Goal: Transaction & Acquisition: Download file/media

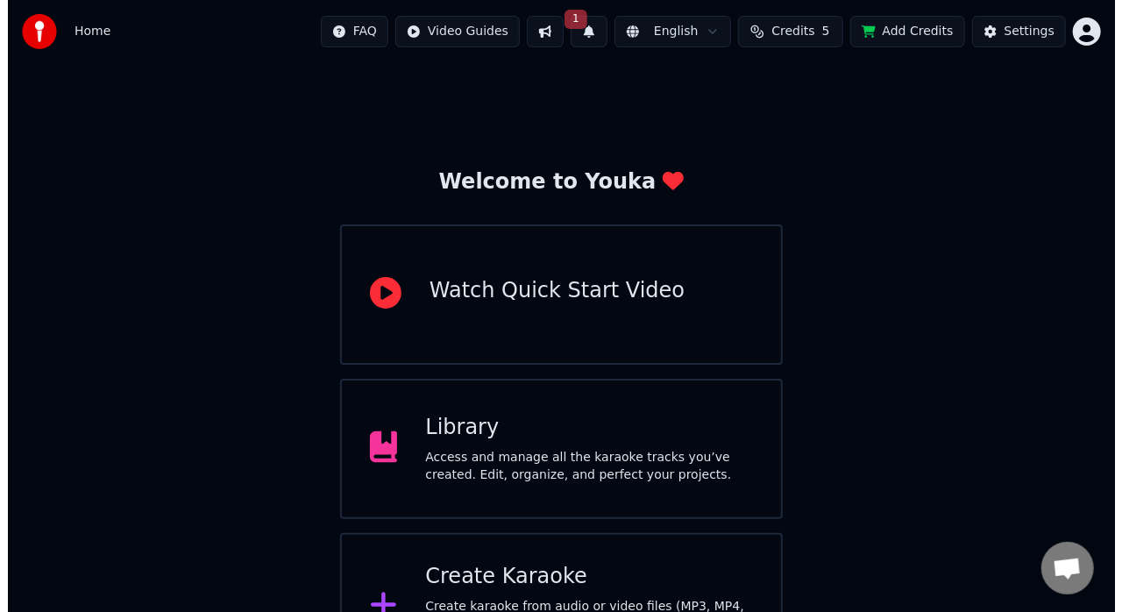
scroll to position [68, 0]
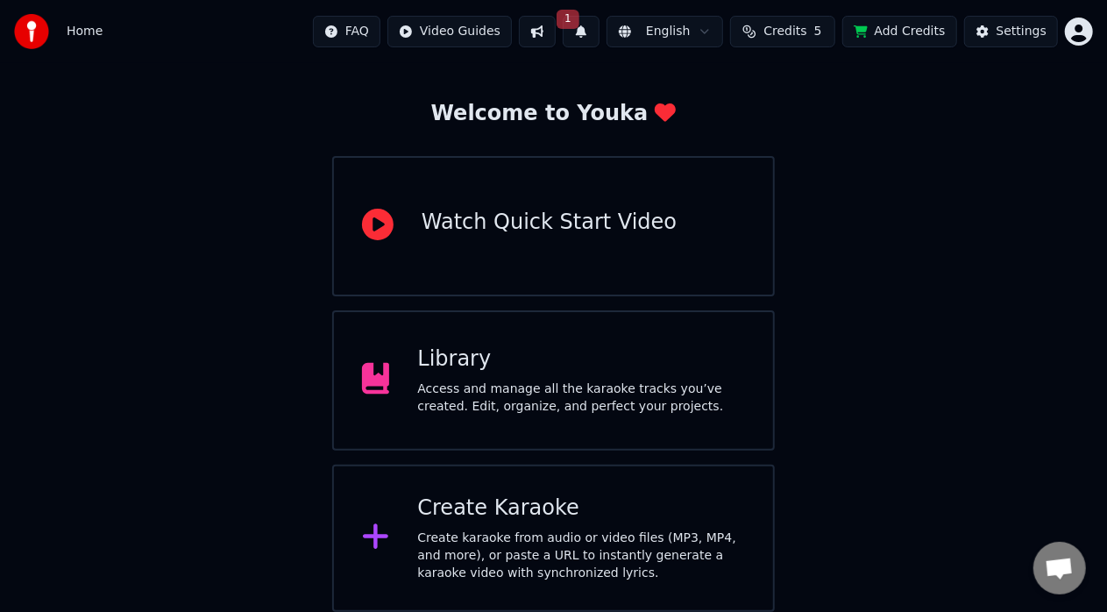
click at [688, 492] on div "Create Karaoke Create karaoke from audio or video files (MP3, MP4, and more), o…" at bounding box center [553, 537] width 443 height 147
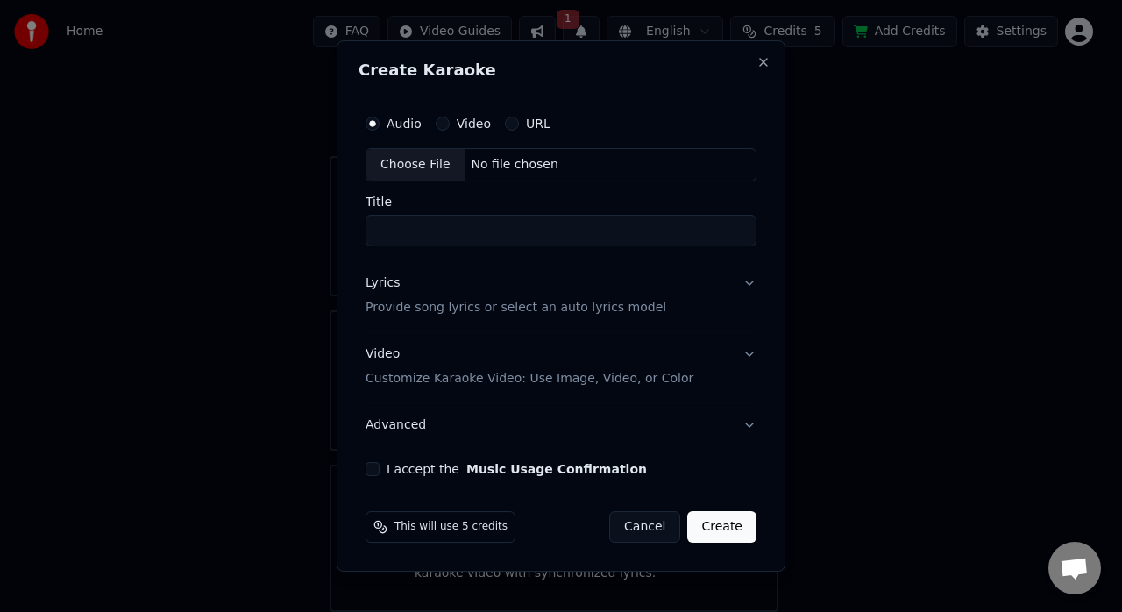
click at [505, 124] on button "URL" at bounding box center [512, 124] width 14 height 14
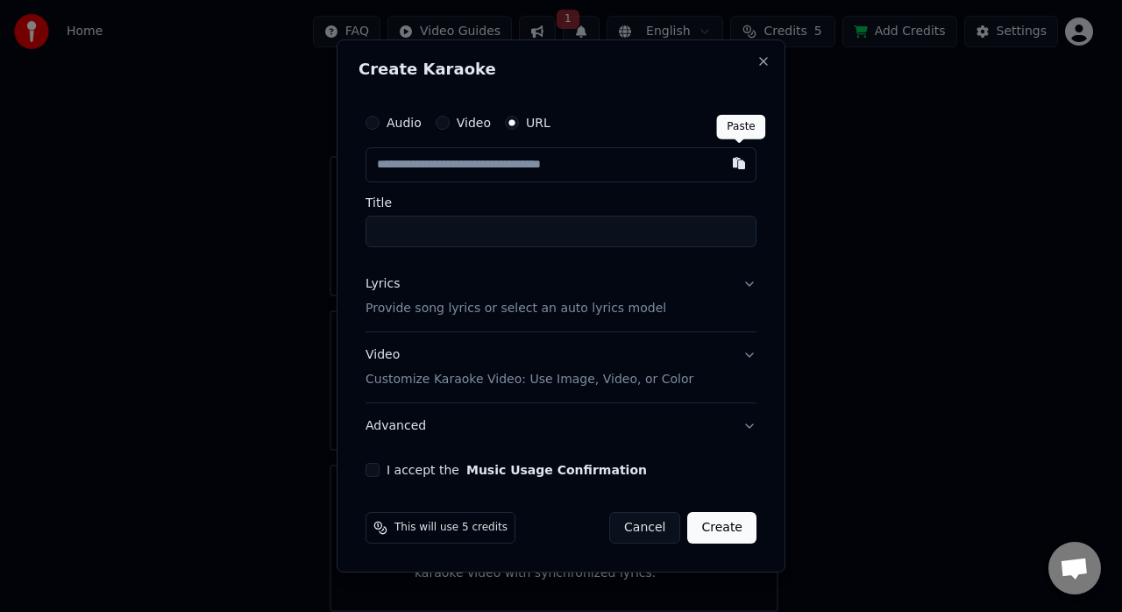
click at [736, 166] on button "button" at bounding box center [738, 163] width 35 height 32
type input "**********"
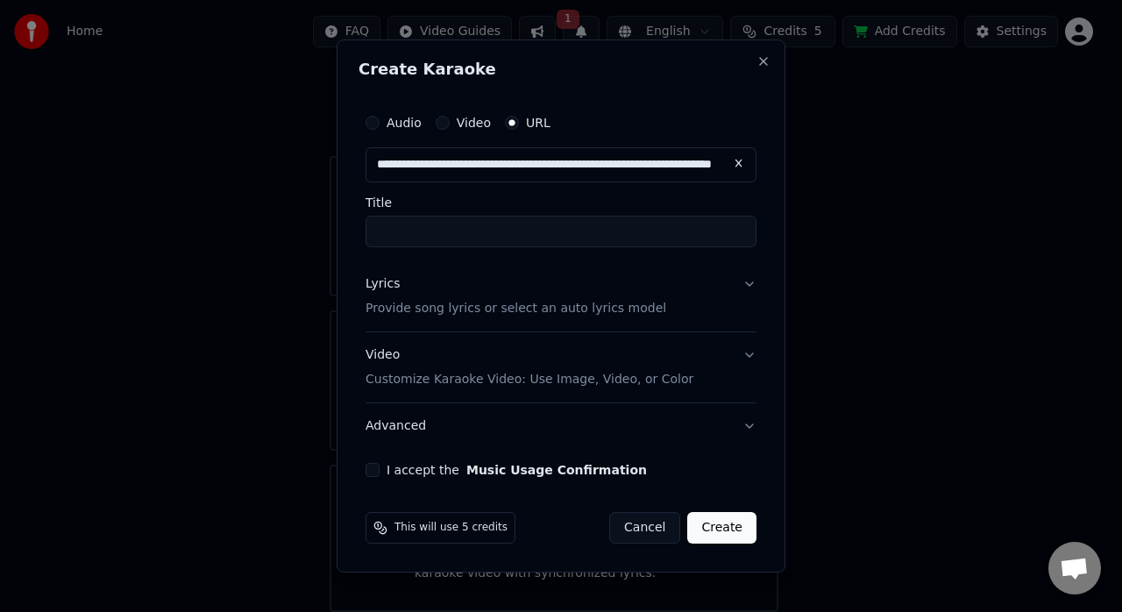
type input "**********"
click at [752, 284] on button "Lyrics Provide song lyrics or select an auto lyrics model" at bounding box center [560, 296] width 391 height 70
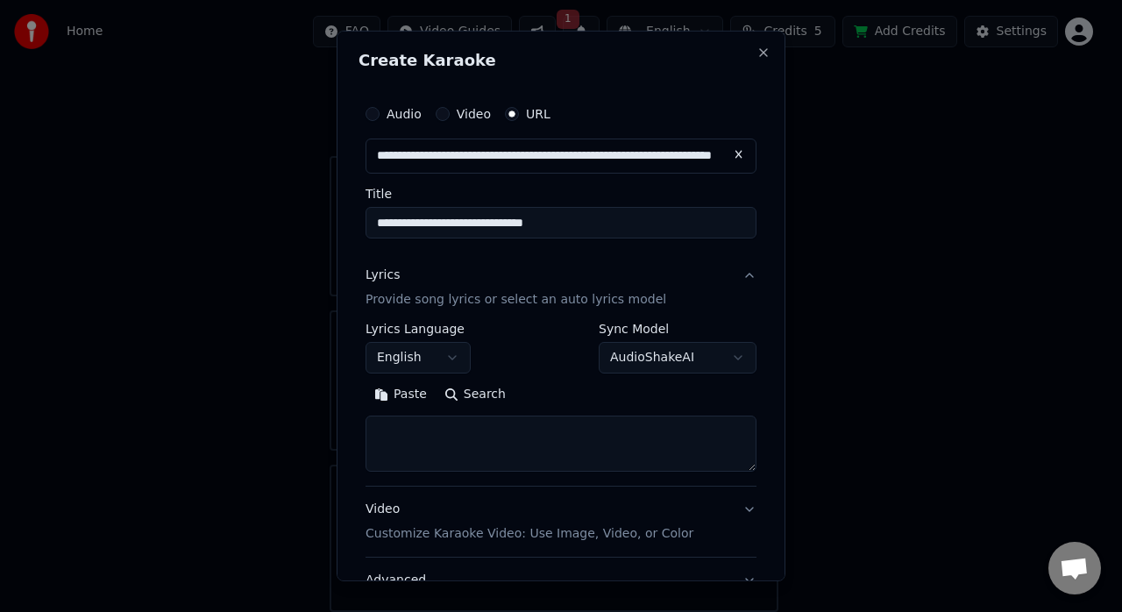
click at [454, 347] on button "English" at bounding box center [417, 358] width 105 height 32
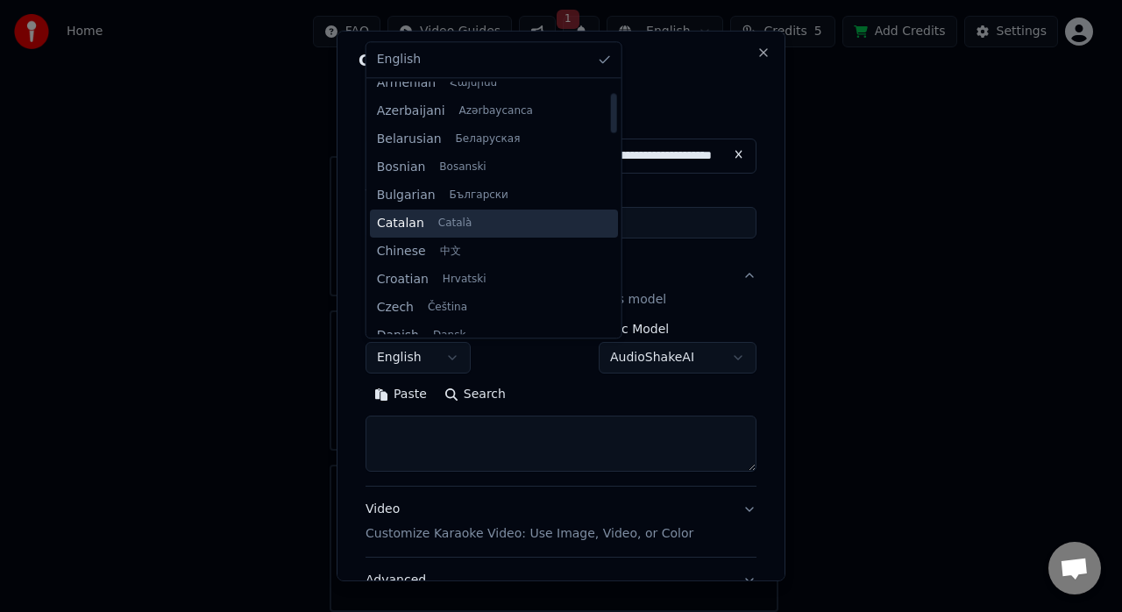
scroll to position [88, 0]
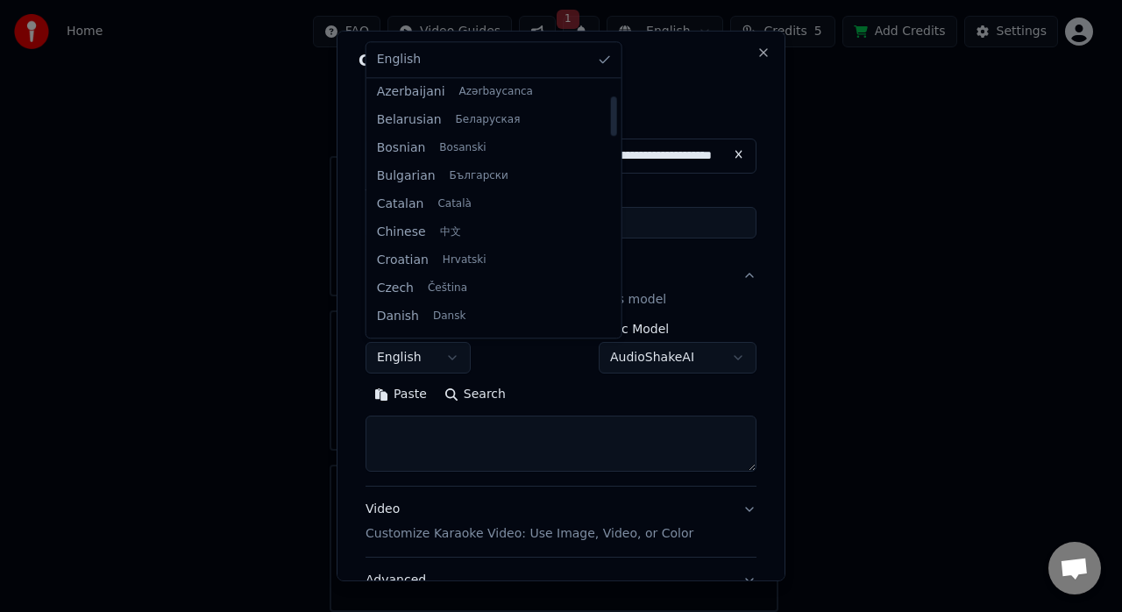
select select "**"
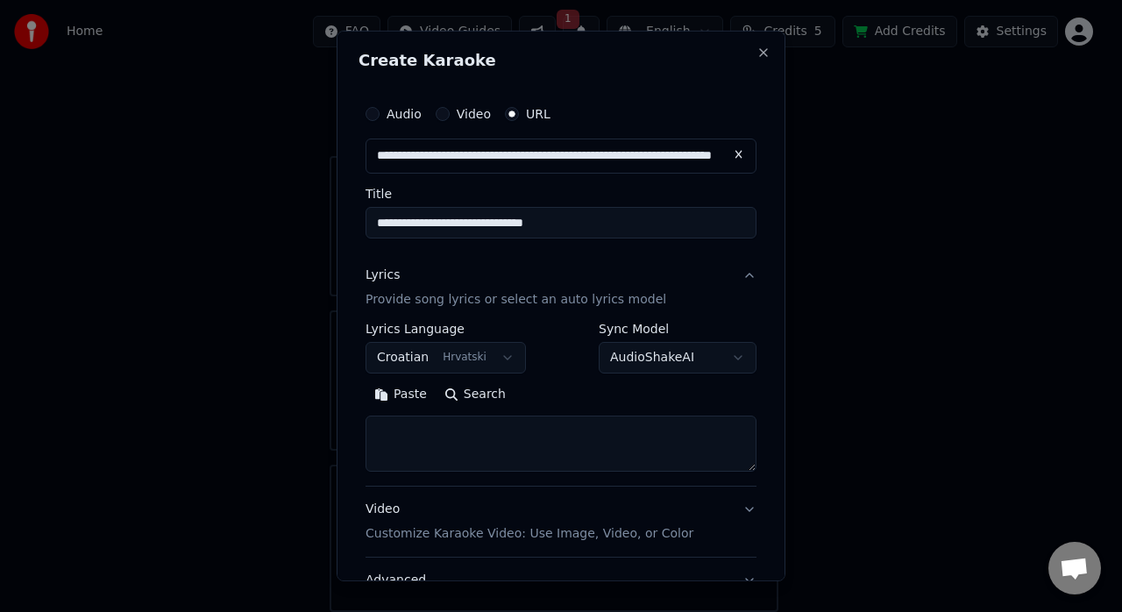
click at [734, 275] on button "Lyrics Provide song lyrics or select an auto lyrics model" at bounding box center [560, 287] width 391 height 70
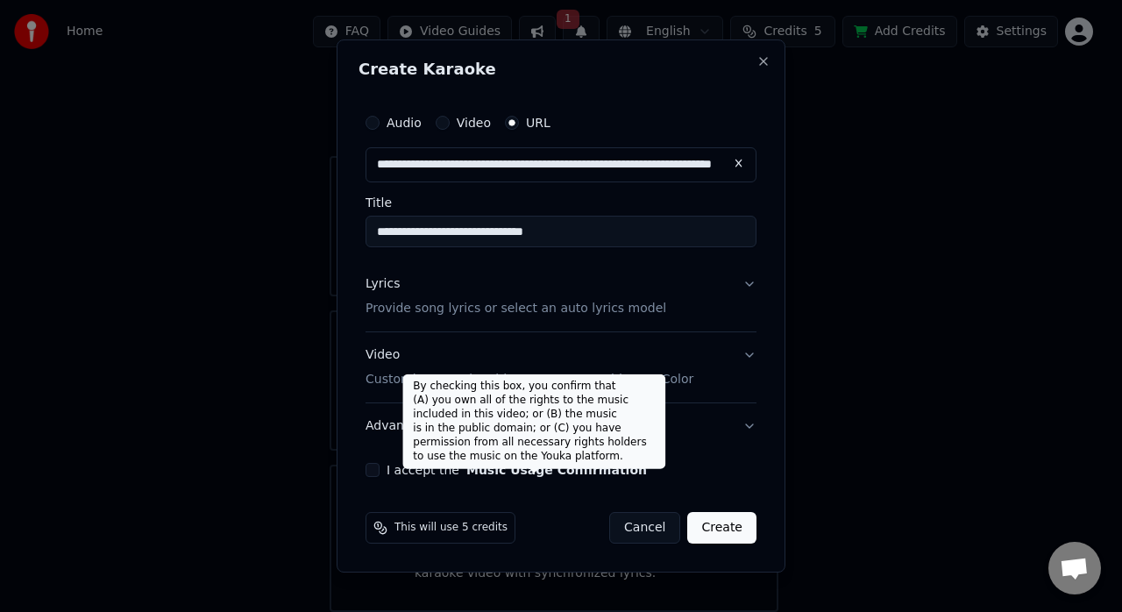
click at [513, 472] on button "Music Usage Confirmation" at bounding box center [556, 470] width 181 height 12
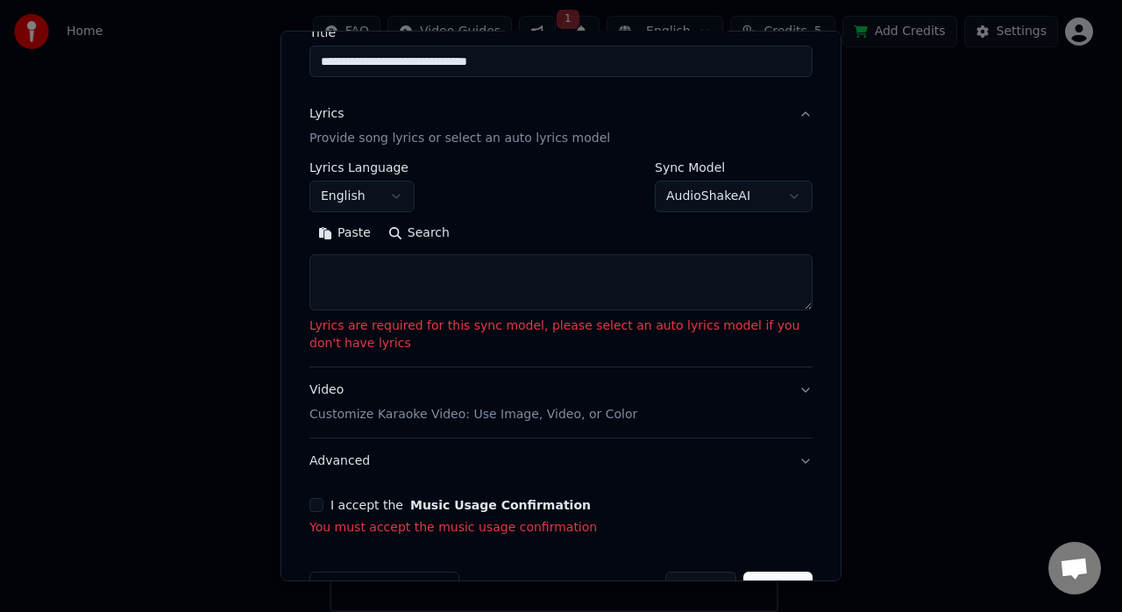
scroll to position [175, 0]
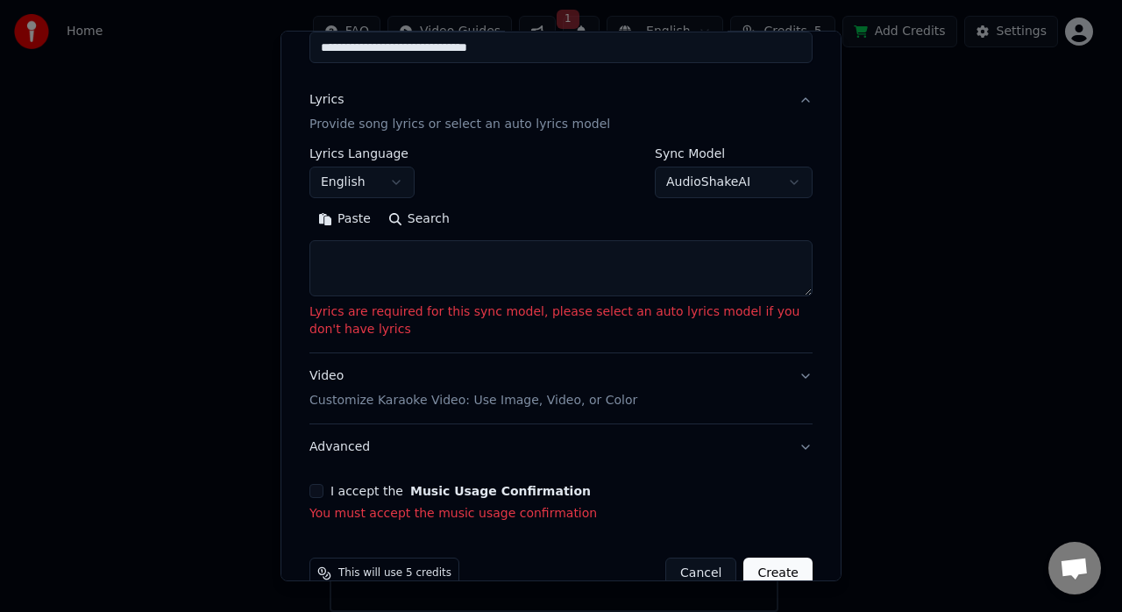
click at [676, 185] on body "**********" at bounding box center [553, 272] width 1107 height 680
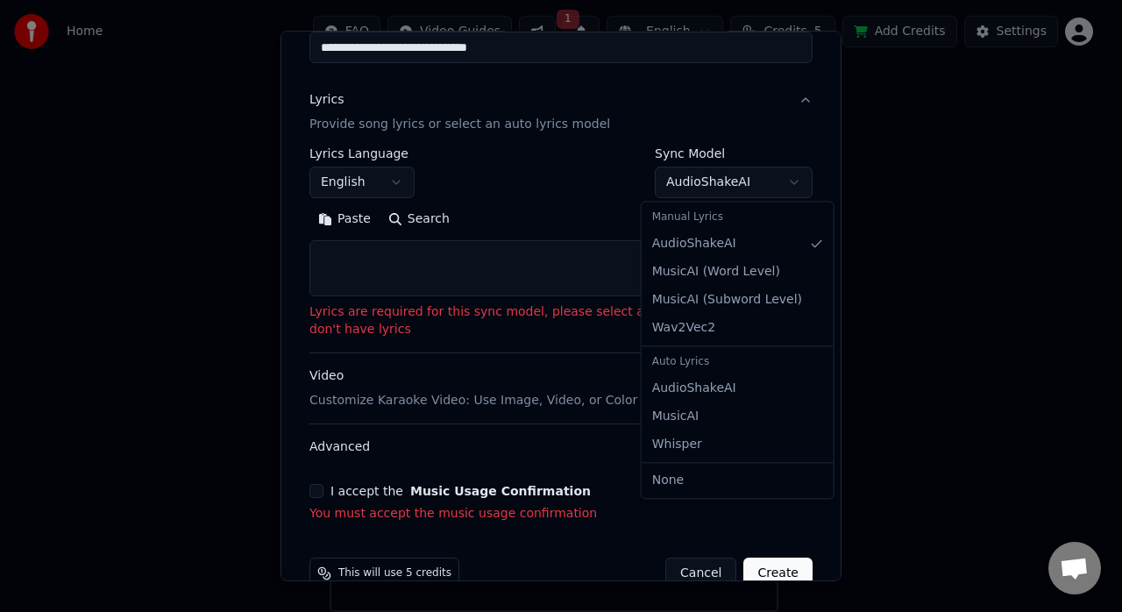
select select "****"
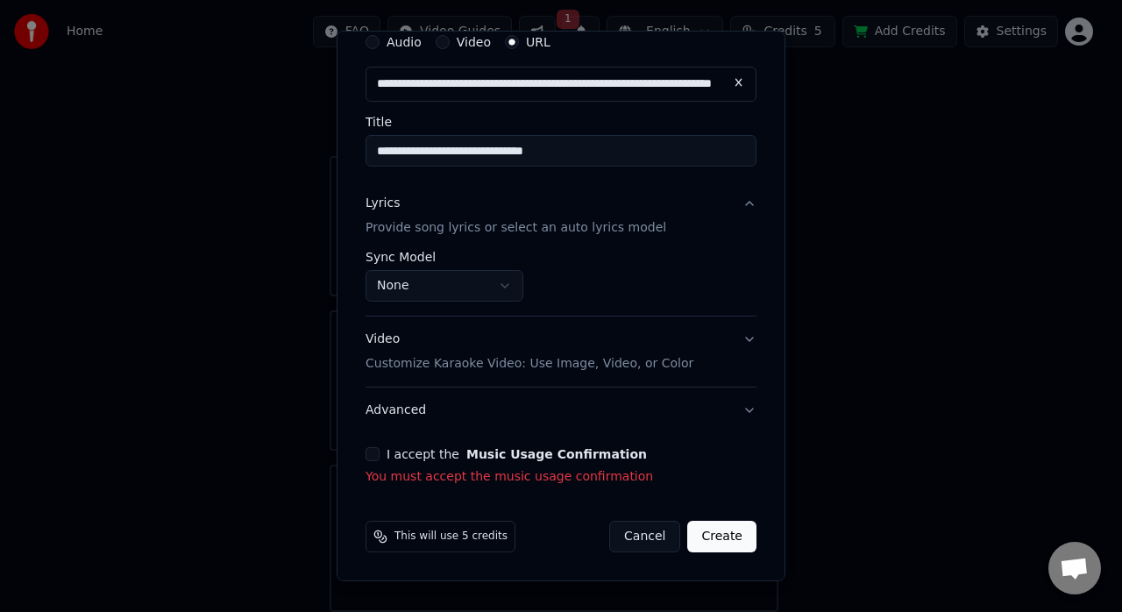
scroll to position [70, 0]
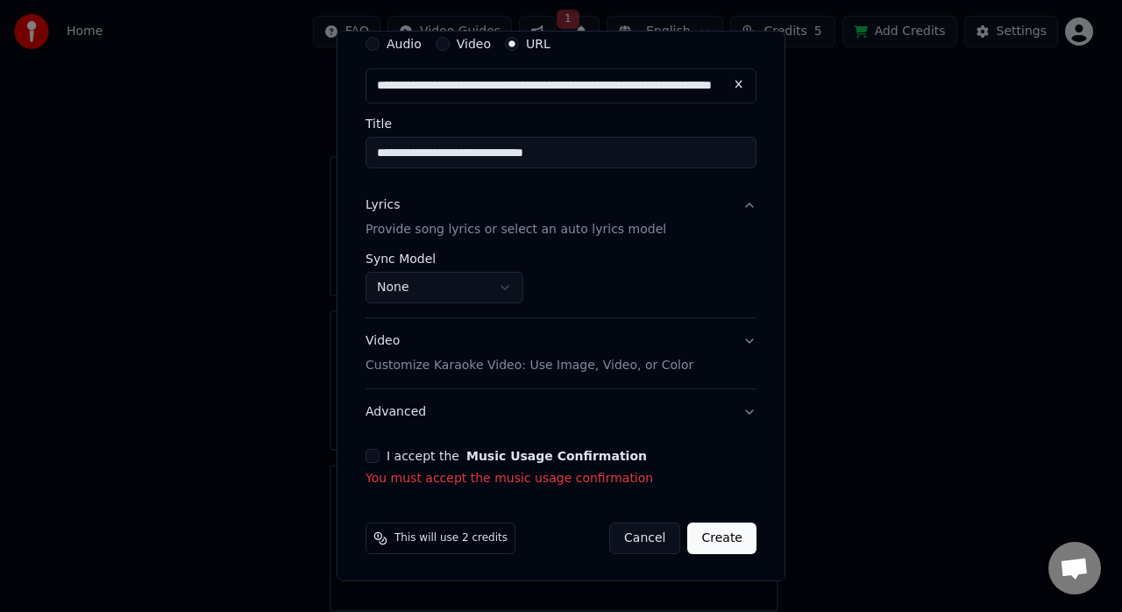
click at [377, 452] on button "I accept the Music Usage Confirmation" at bounding box center [372, 456] width 14 height 14
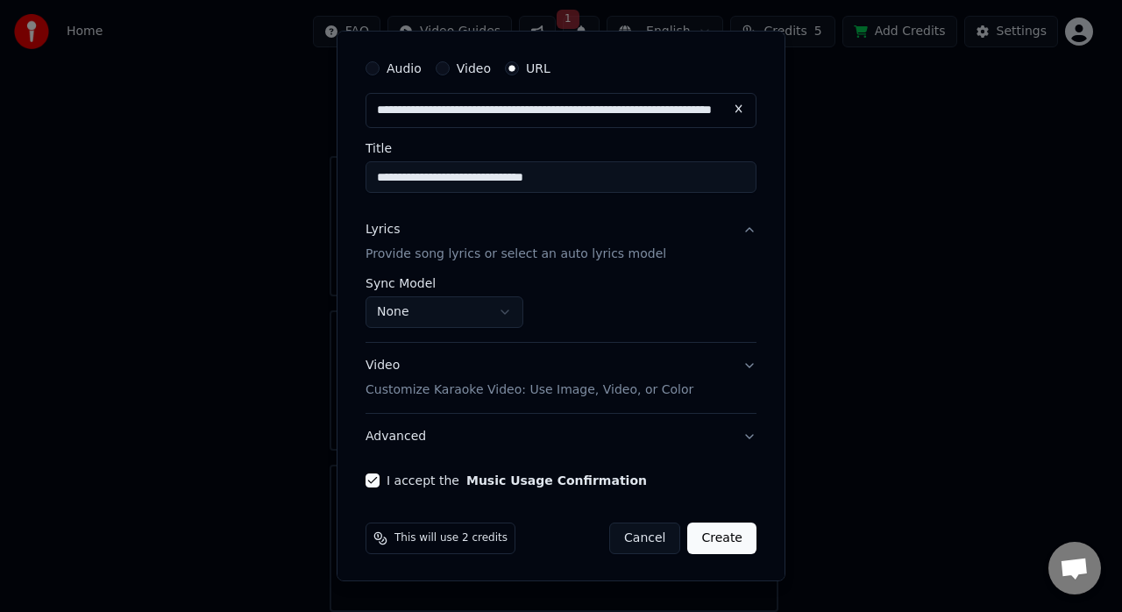
click at [748, 366] on div "**********" at bounding box center [560, 269] width 405 height 450
click at [735, 365] on button "Video Customize Karaoke Video: Use Image, Video, or Color" at bounding box center [560, 378] width 391 height 70
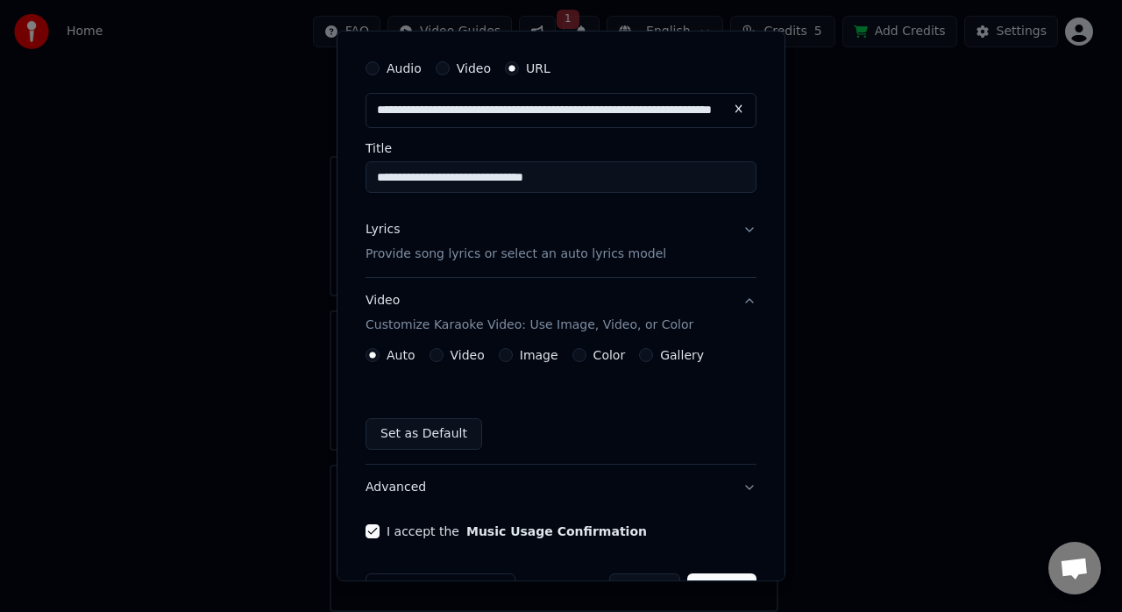
click at [577, 355] on button "Color" at bounding box center [579, 355] width 14 height 14
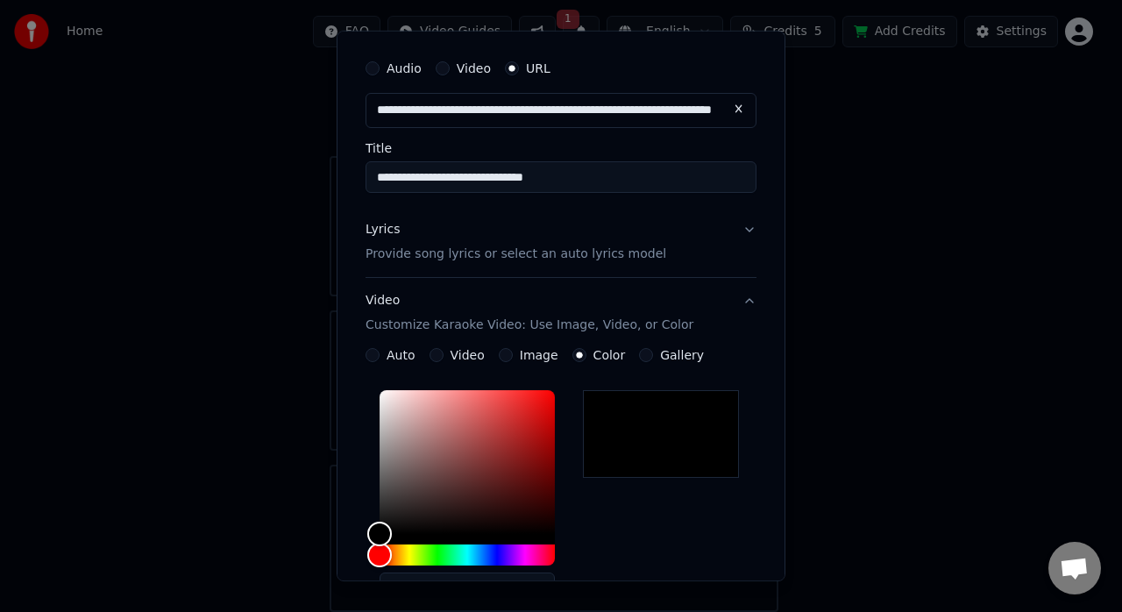
click at [499, 354] on button "Image" at bounding box center [506, 355] width 14 height 14
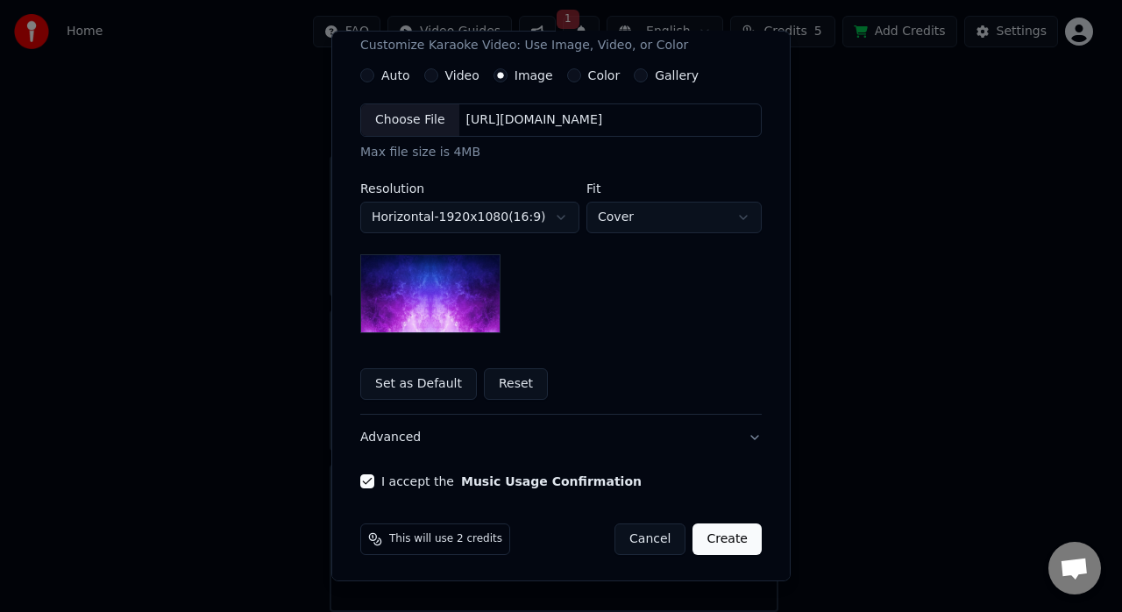
scroll to position [237, 0]
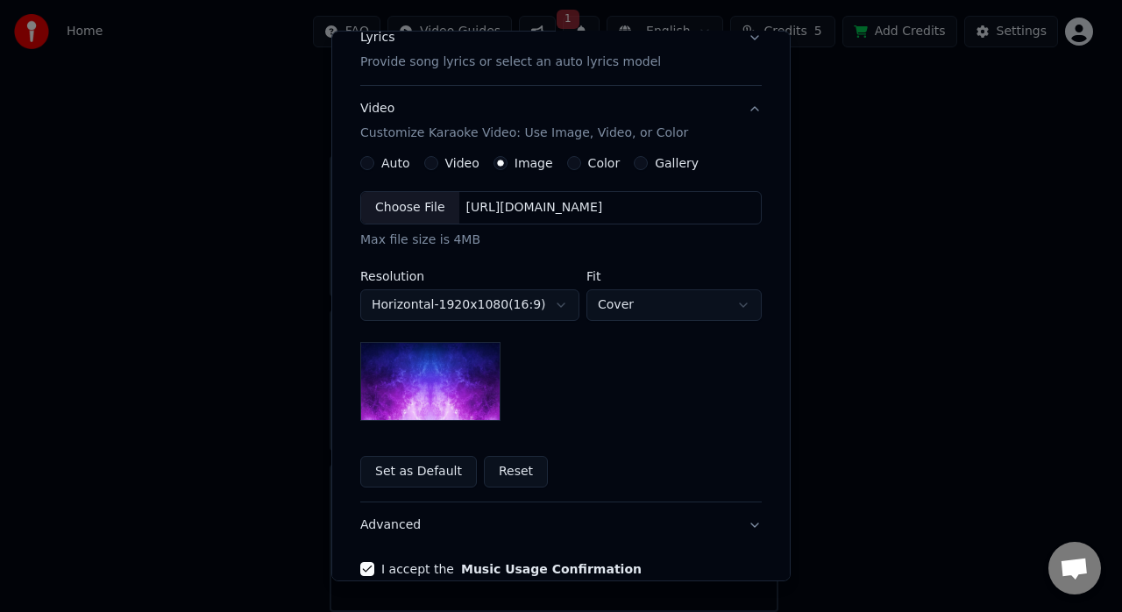
click at [367, 158] on div "Auto" at bounding box center [385, 163] width 50 height 14
click at [365, 159] on button "Auto" at bounding box center [367, 163] width 14 height 14
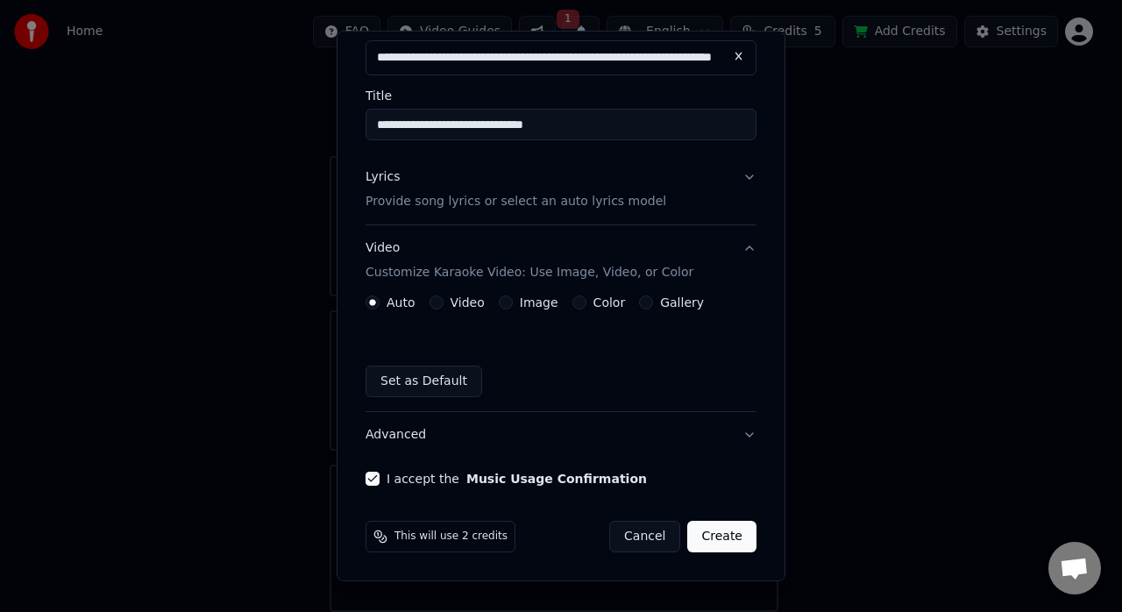
scroll to position [96, 0]
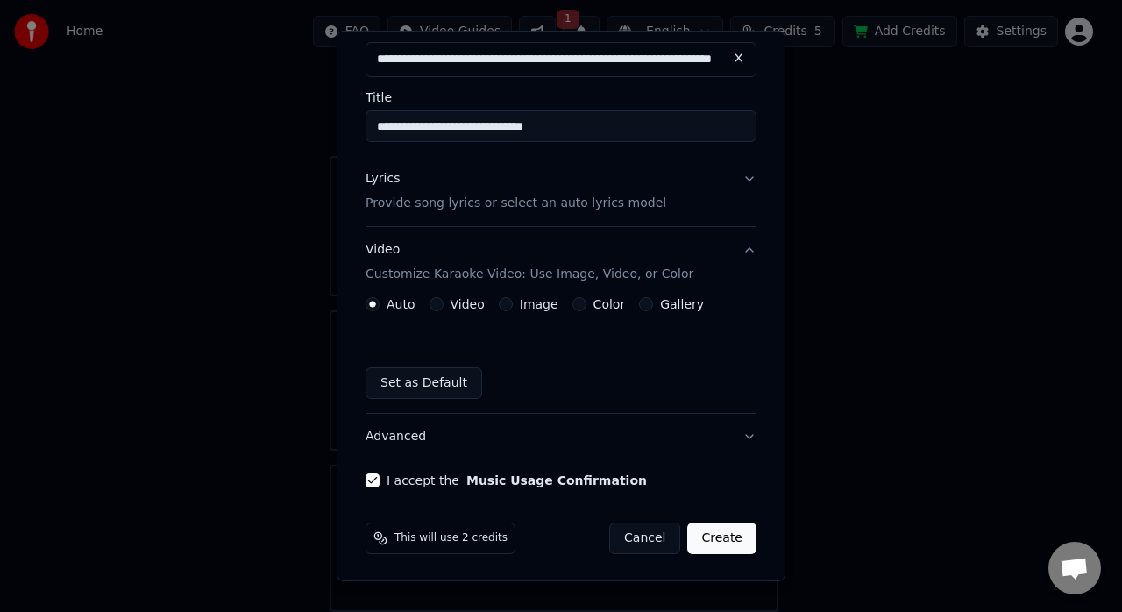
click at [716, 540] on button "Create" at bounding box center [721, 538] width 69 height 32
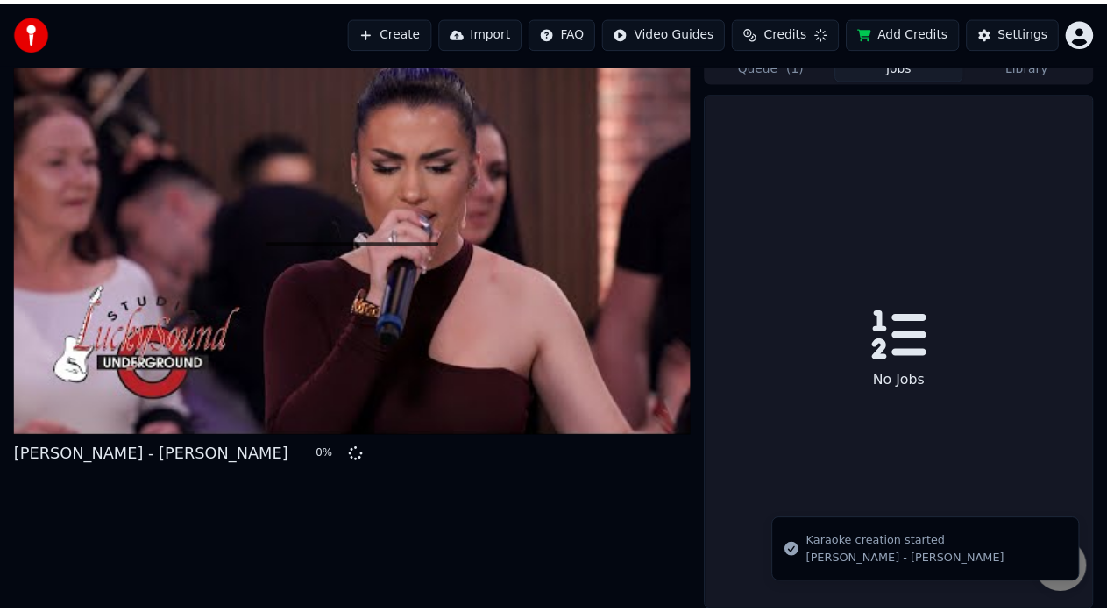
scroll to position [22, 0]
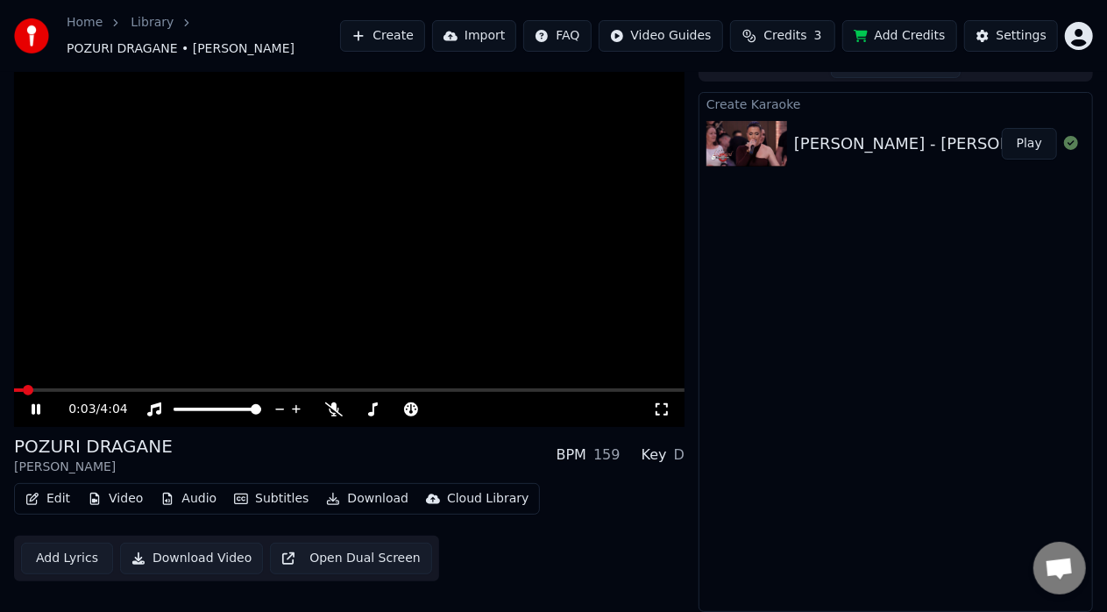
click at [327, 247] on video at bounding box center [349, 238] width 670 height 377
click at [192, 407] on span at bounding box center [182, 409] width 19 height 4
click at [106, 229] on video at bounding box center [349, 238] width 670 height 377
click at [182, 405] on span at bounding box center [186, 409] width 11 height 11
click at [357, 407] on span at bounding box center [362, 409] width 11 height 11
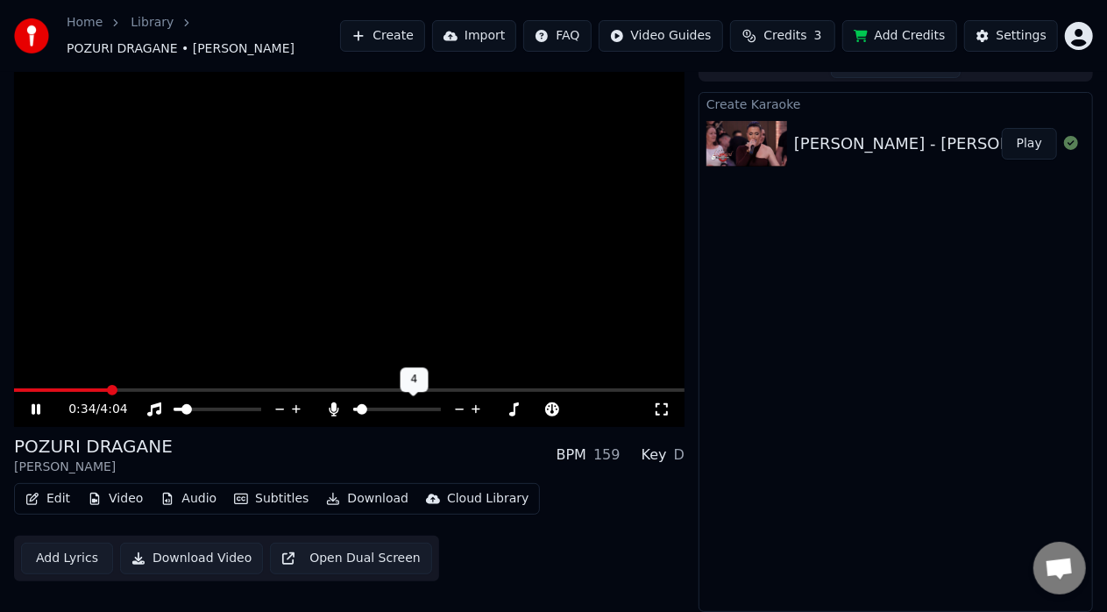
click at [455, 405] on icon at bounding box center [459, 409] width 17 height 18
click at [456, 405] on icon at bounding box center [459, 409] width 17 height 18
click at [457, 407] on icon at bounding box center [459, 409] width 17 height 18
click at [474, 408] on icon at bounding box center [476, 409] width 17 height 18
click at [287, 446] on div "POZURI DRAGANE ZORANA MICANOVIC BPM 159 Key D" at bounding box center [349, 455] width 670 height 42
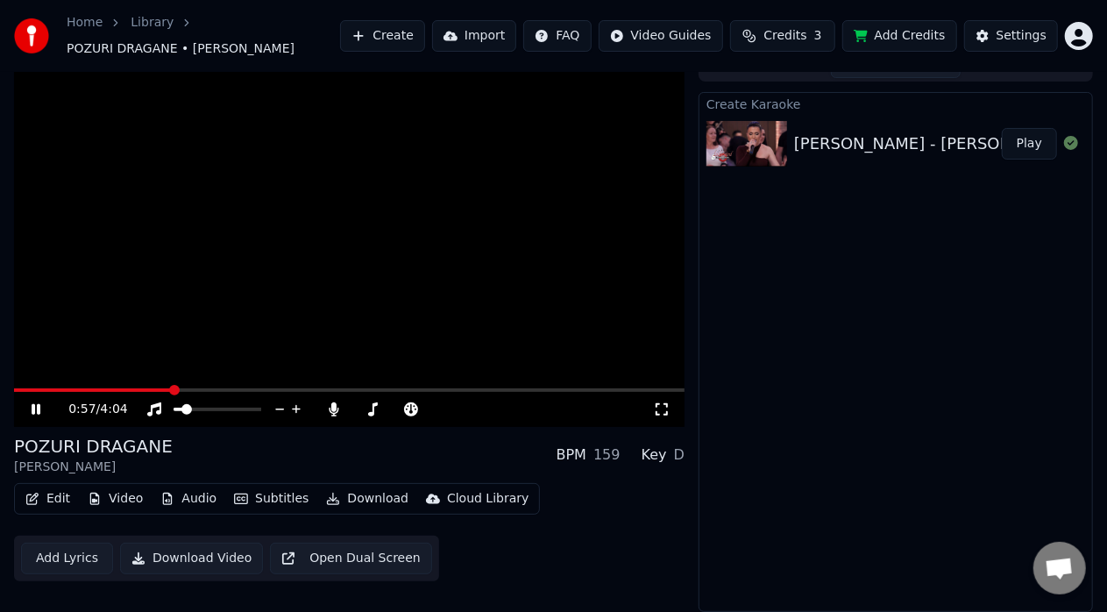
click at [40, 408] on icon at bounding box center [48, 409] width 40 height 14
click at [318, 450] on div "POZURI DRAGANE ZORANA MICANOVIC BPM 159 Key D" at bounding box center [349, 455] width 670 height 42
click at [199, 561] on button "Download Video" at bounding box center [191, 558] width 143 height 32
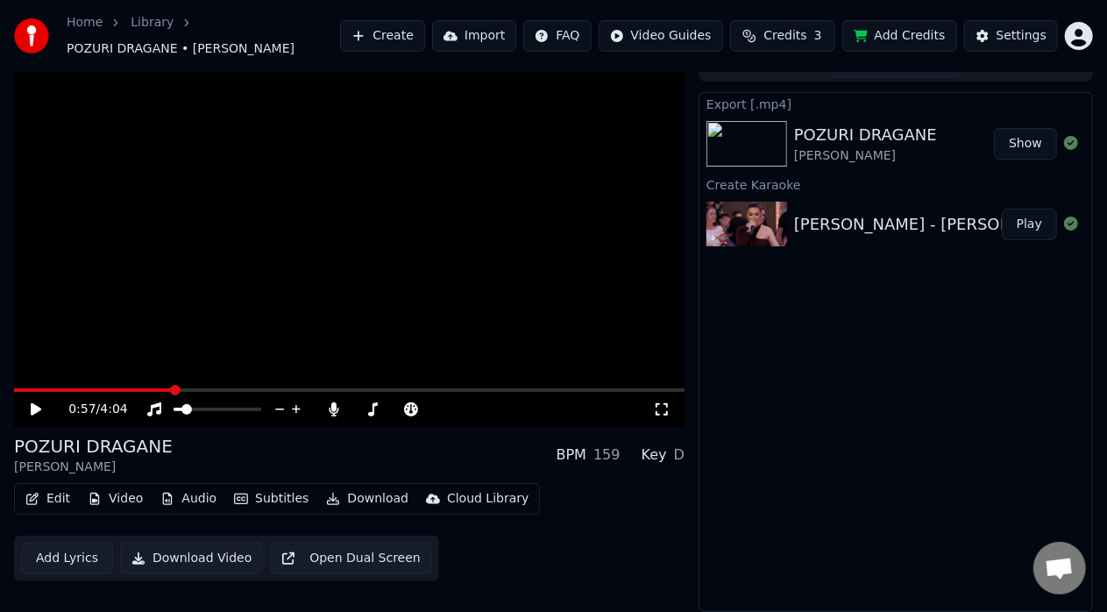
click at [1035, 144] on button "Show" at bounding box center [1025, 144] width 63 height 32
click at [857, 381] on div "Export [.mp4] POZURI DRAGANE ZORANA MICANOVIC Show Create Karaoke ZORANA MICANO…" at bounding box center [895, 352] width 394 height 520
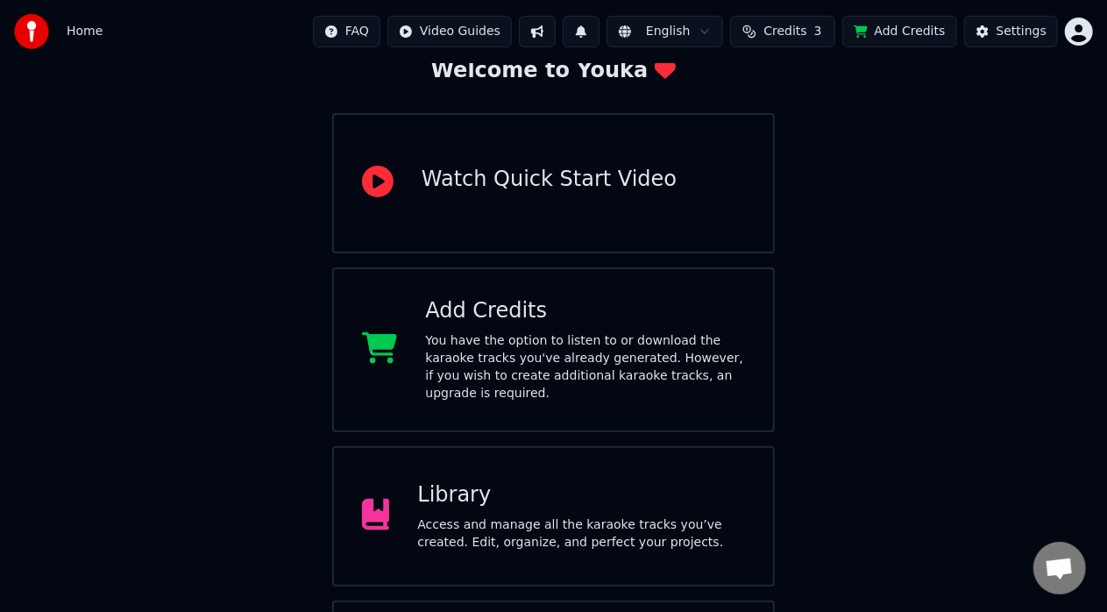
scroll to position [230, 0]
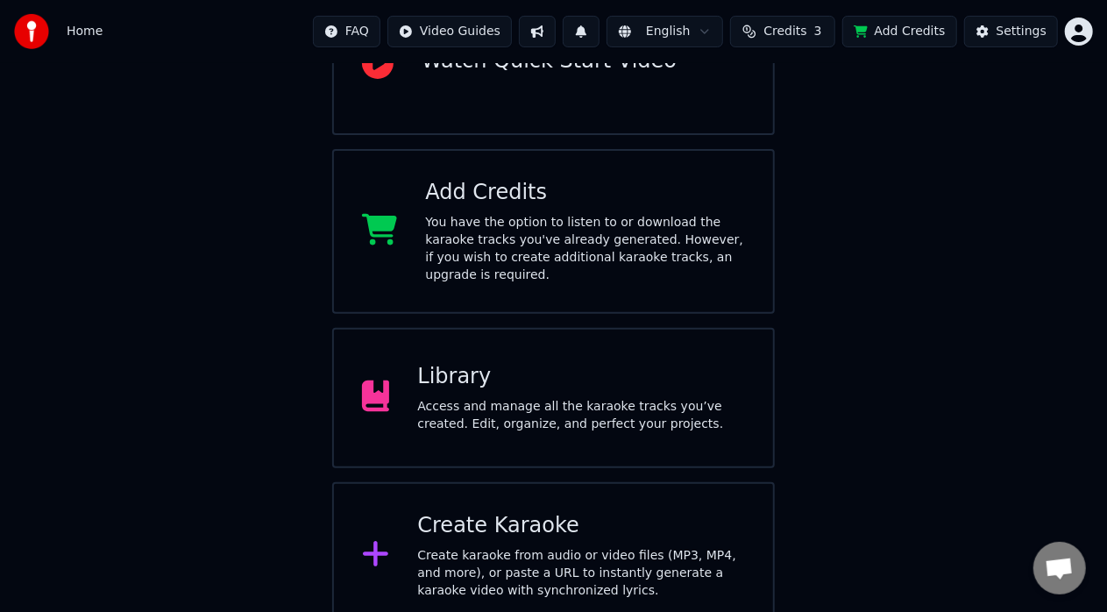
click at [614, 265] on div "You have the option to listen to or download the karaoke tracks you've already …" at bounding box center [585, 249] width 320 height 70
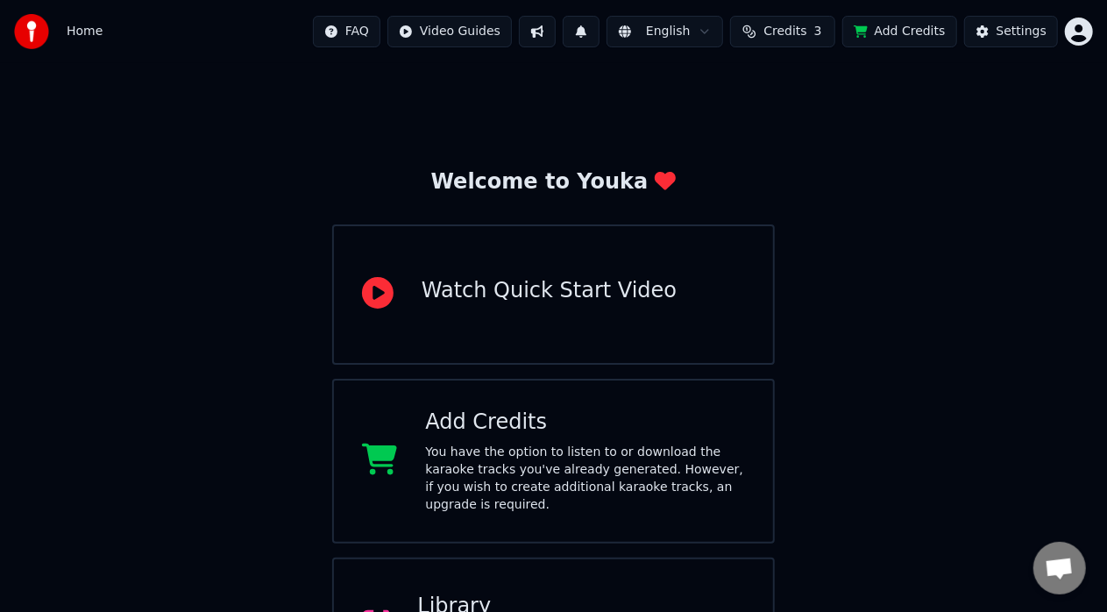
click at [804, 34] on span "Credits" at bounding box center [784, 32] width 43 height 18
click at [706, 86] on th "Topup" at bounding box center [695, 83] width 50 height 35
click at [755, 75] on th "Remaining" at bounding box center [760, 83] width 79 height 35
click at [840, 77] on th "Expiration (days)" at bounding box center [859, 83] width 118 height 35
click at [810, 159] on button "Refresh" at bounding box center [795, 162] width 90 height 32
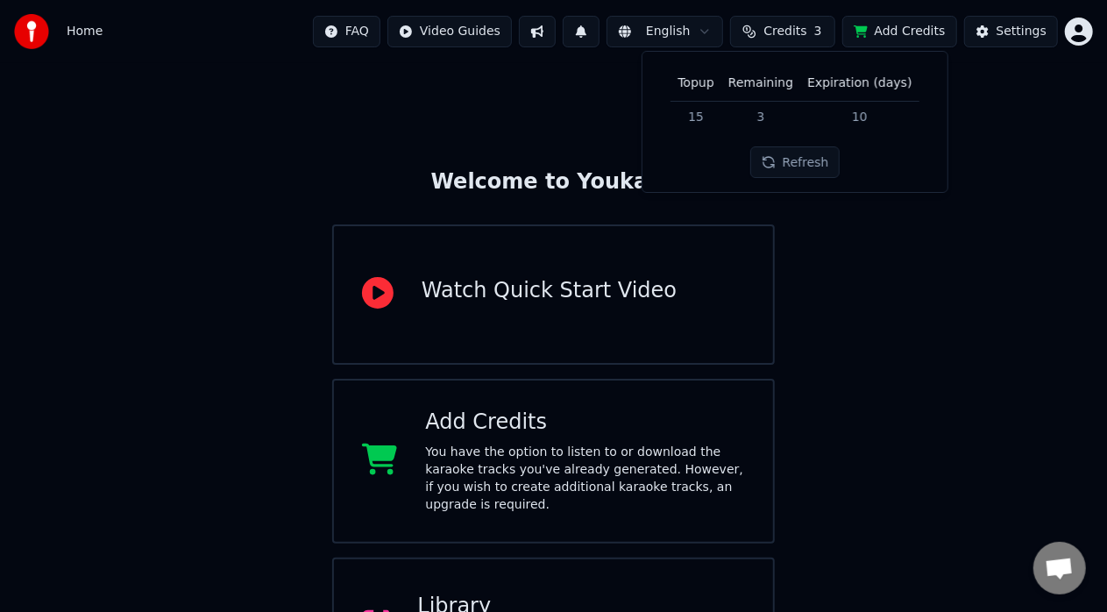
click at [1071, 226] on div "Welcome to Youka Watch Quick Start Video Add Credits You have the option to lis…" at bounding box center [553, 461] width 1107 height 796
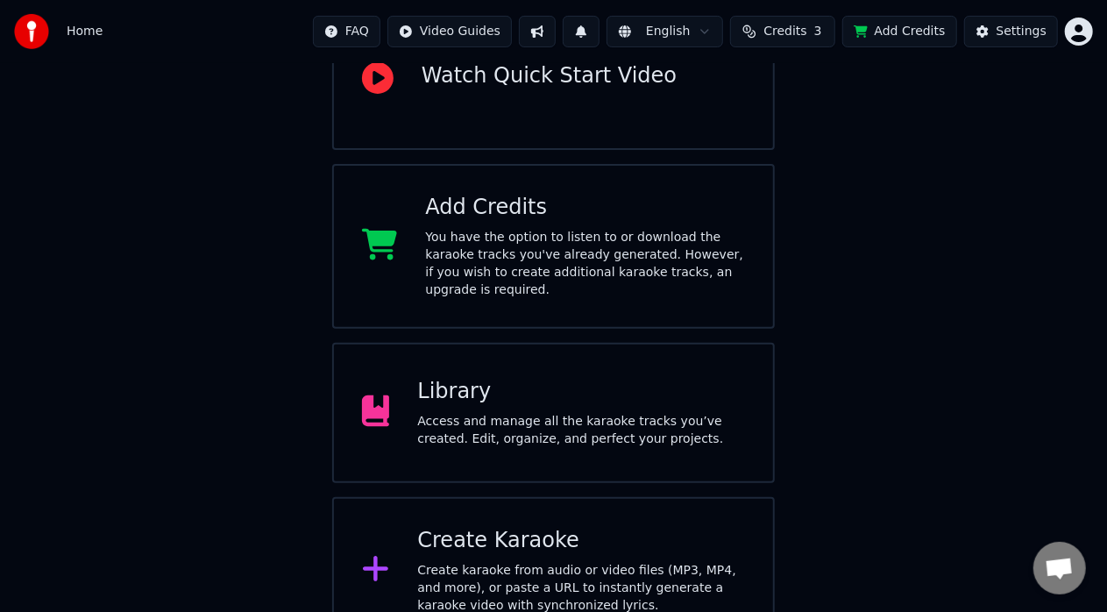
scroll to position [230, 0]
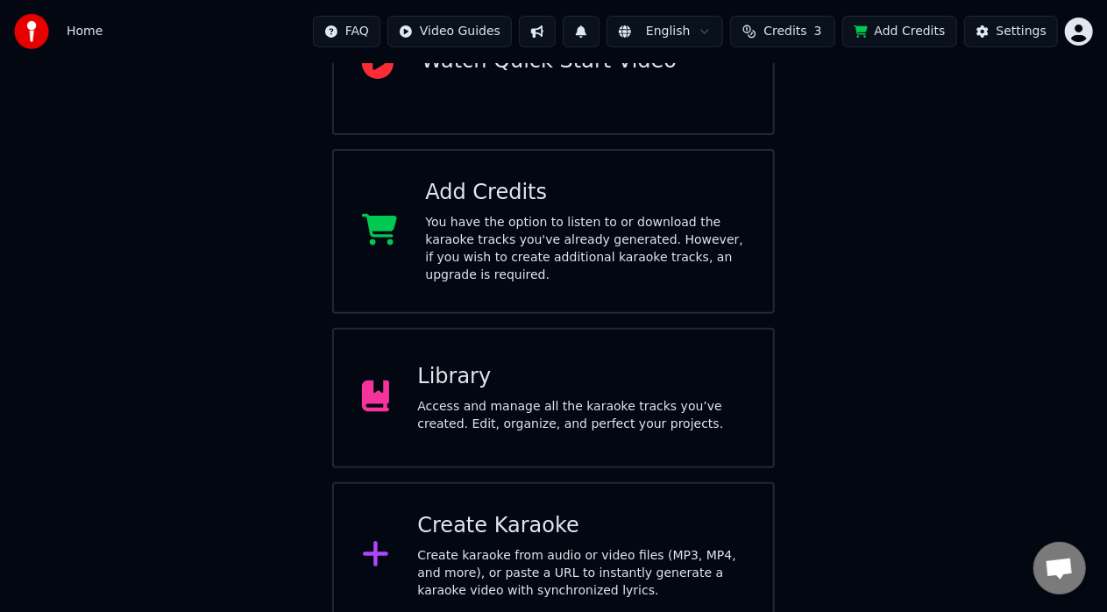
click at [621, 398] on div "Access and manage all the karaoke tracks you’ve created. Edit, organize, and pe…" at bounding box center [581, 415] width 328 height 35
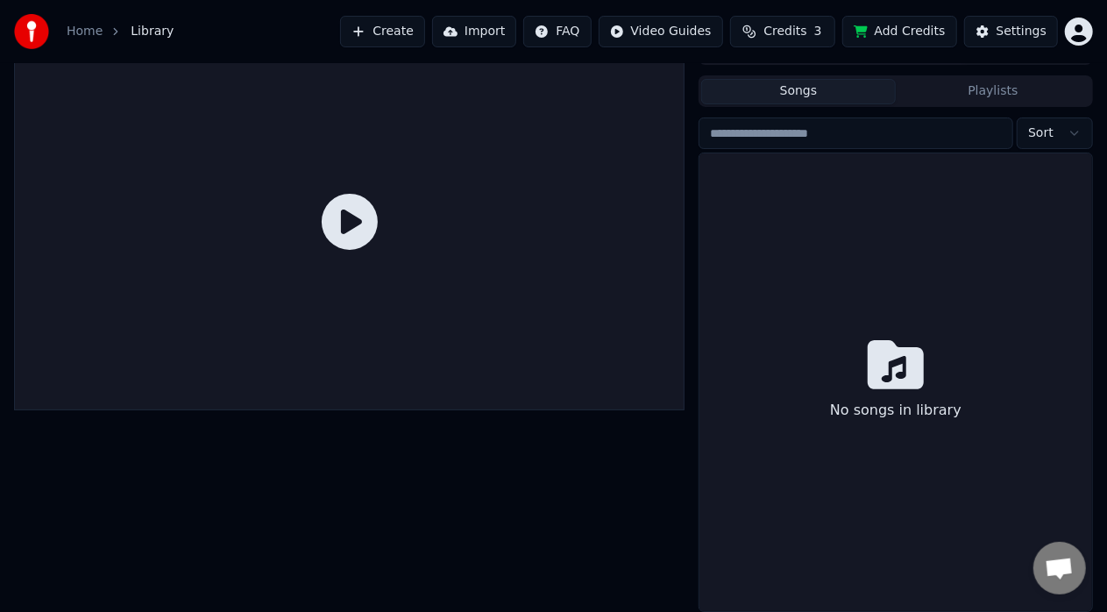
scroll to position [29, 0]
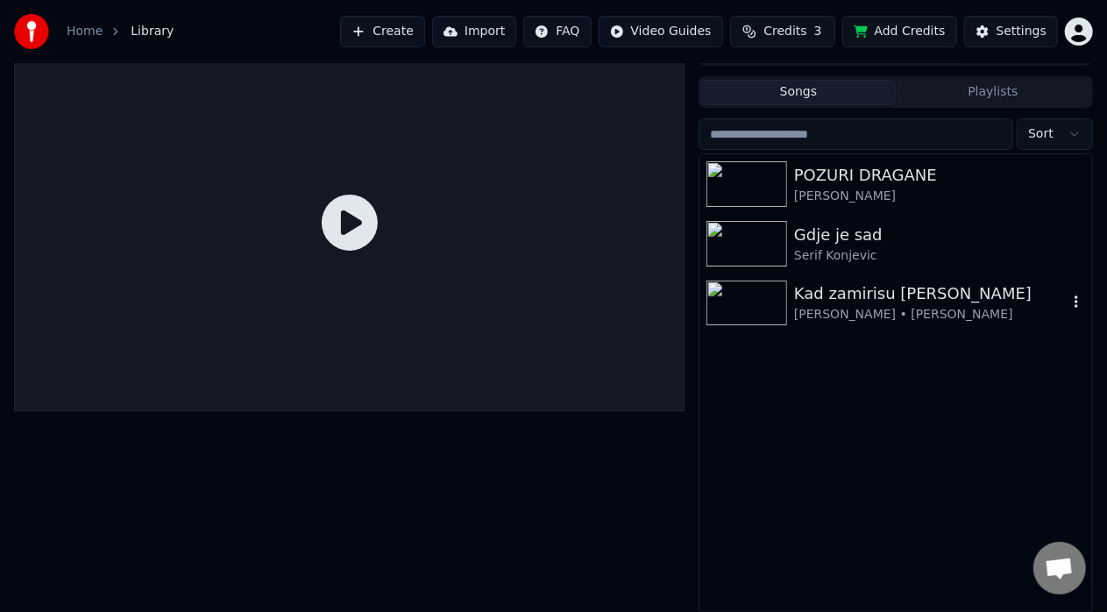
click at [853, 295] on div "Kad zamirisu [PERSON_NAME]" at bounding box center [930, 293] width 273 height 25
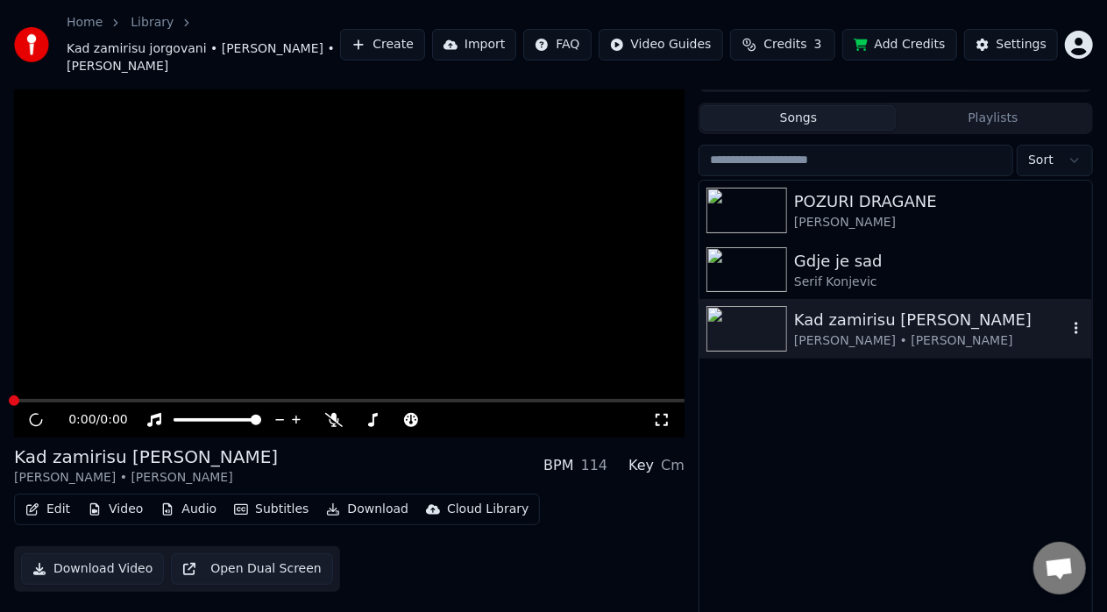
scroll to position [38, 0]
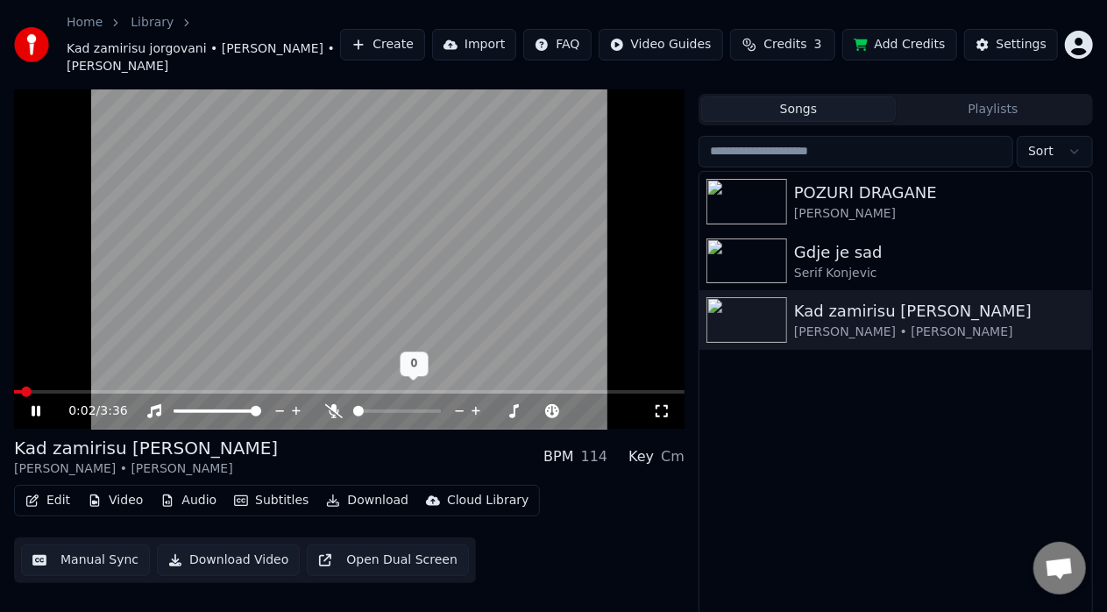
click at [353, 406] on span at bounding box center [358, 411] width 11 height 11
click at [81, 390] on span at bounding box center [349, 392] width 670 height 4
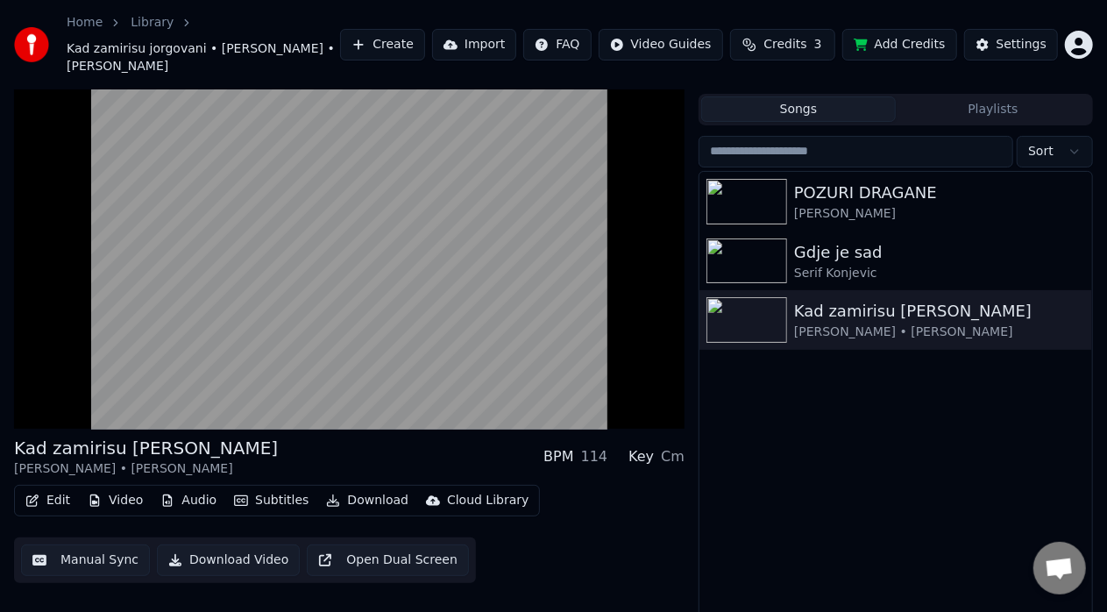
click at [189, 488] on button "Audio" at bounding box center [188, 500] width 70 height 25
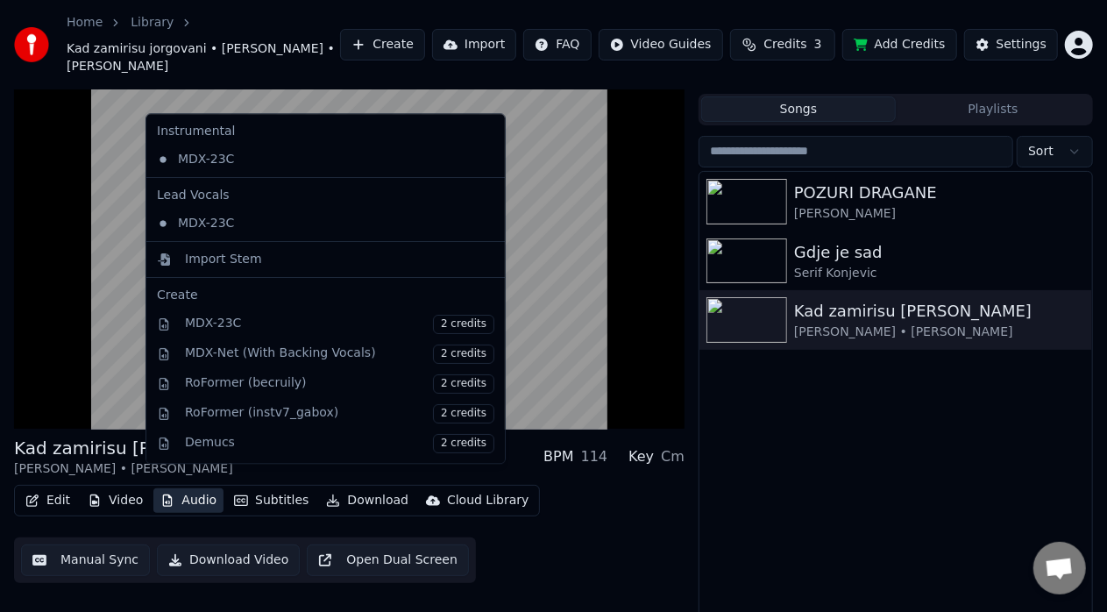
click at [189, 488] on button "Audio" at bounding box center [188, 500] width 70 height 25
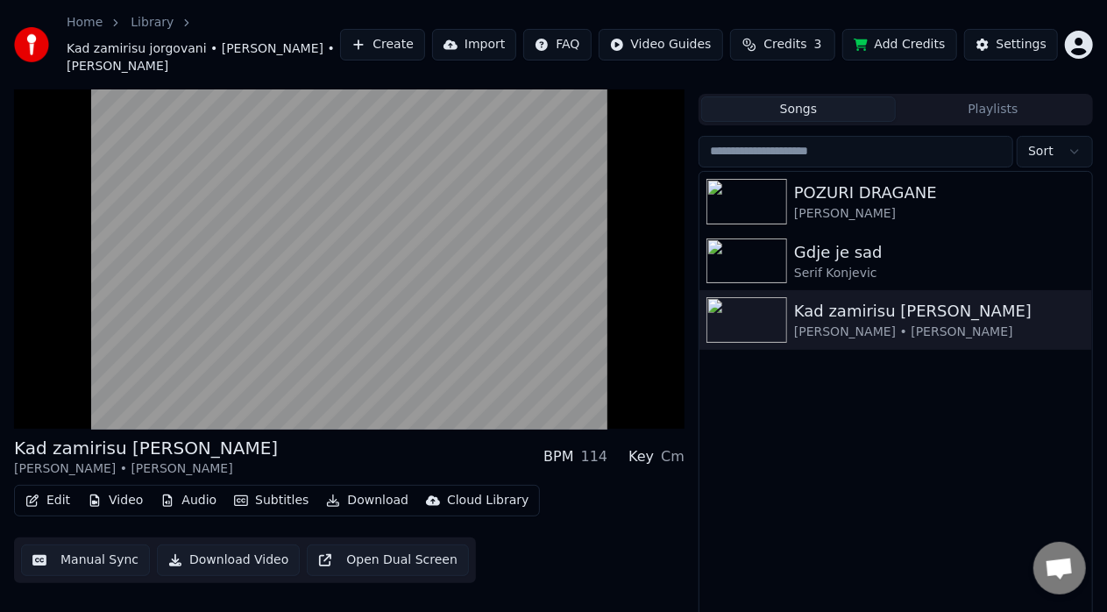
click at [347, 488] on button "Download" at bounding box center [367, 500] width 96 height 25
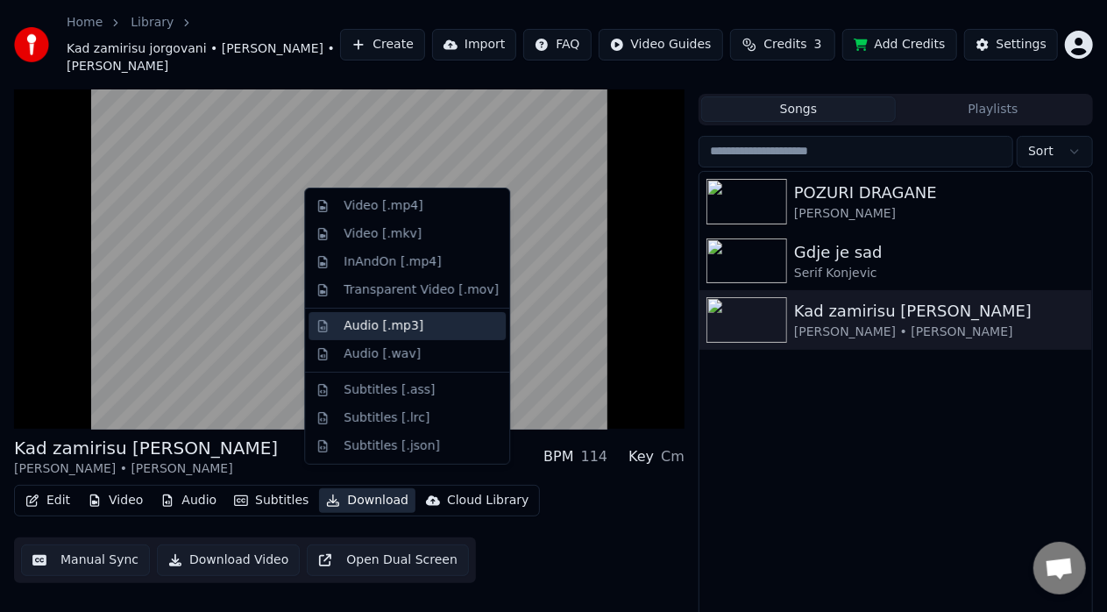
click at [370, 327] on div "Audio [.mp3]" at bounding box center [383, 326] width 80 height 18
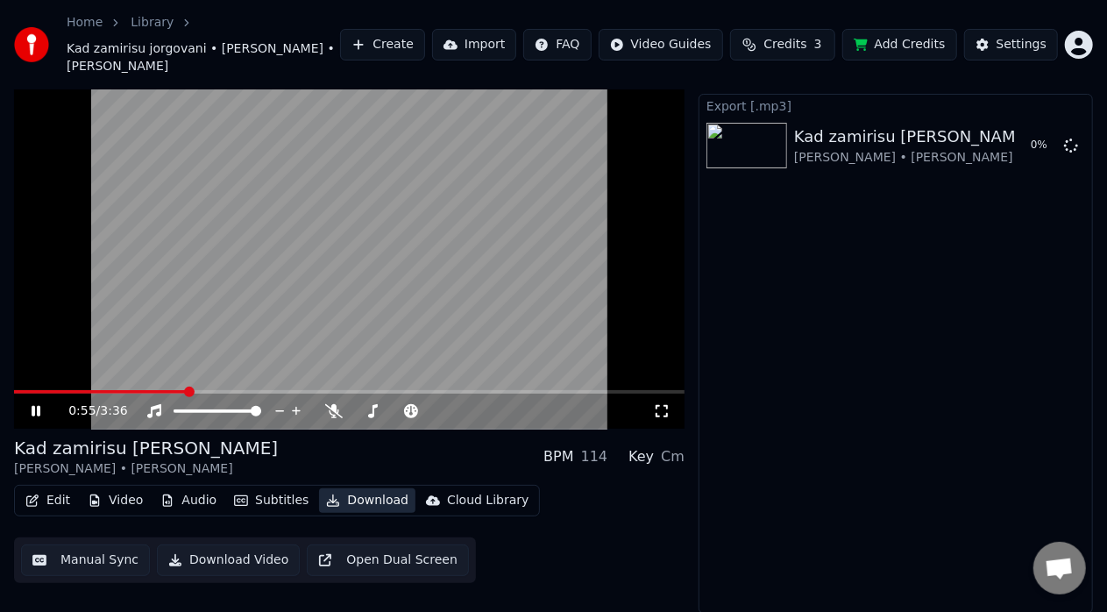
scroll to position [22, 0]
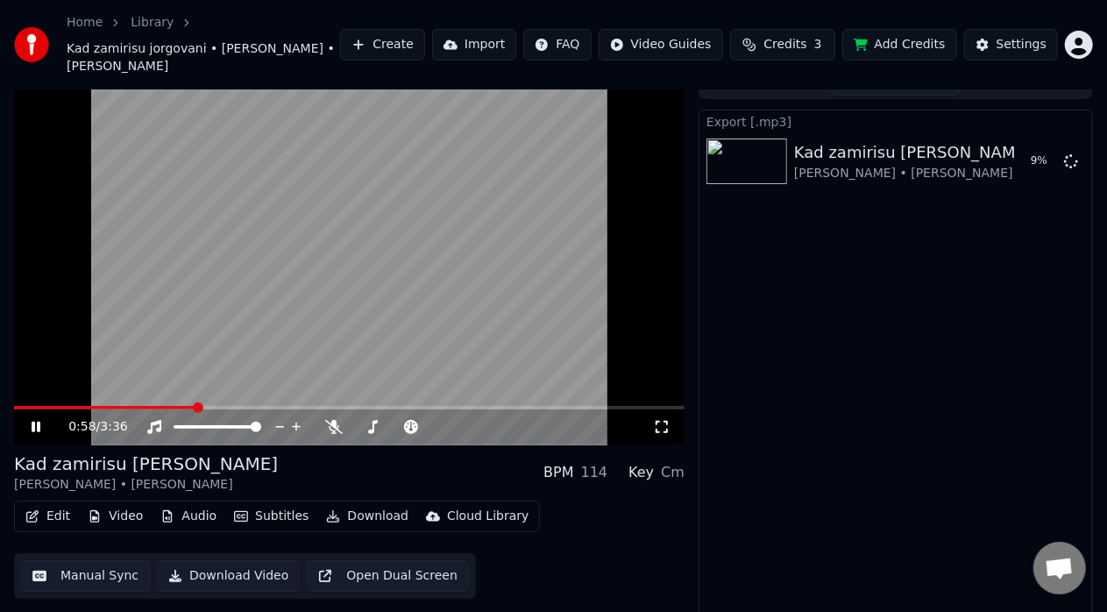
click at [353, 229] on video at bounding box center [349, 255] width 670 height 377
click at [1016, 149] on button "Show" at bounding box center [1025, 161] width 63 height 32
click at [30, 420] on icon at bounding box center [48, 427] width 40 height 14
click at [214, 425] on span at bounding box center [217, 427] width 88 height 4
click at [475, 418] on icon at bounding box center [476, 427] width 17 height 18
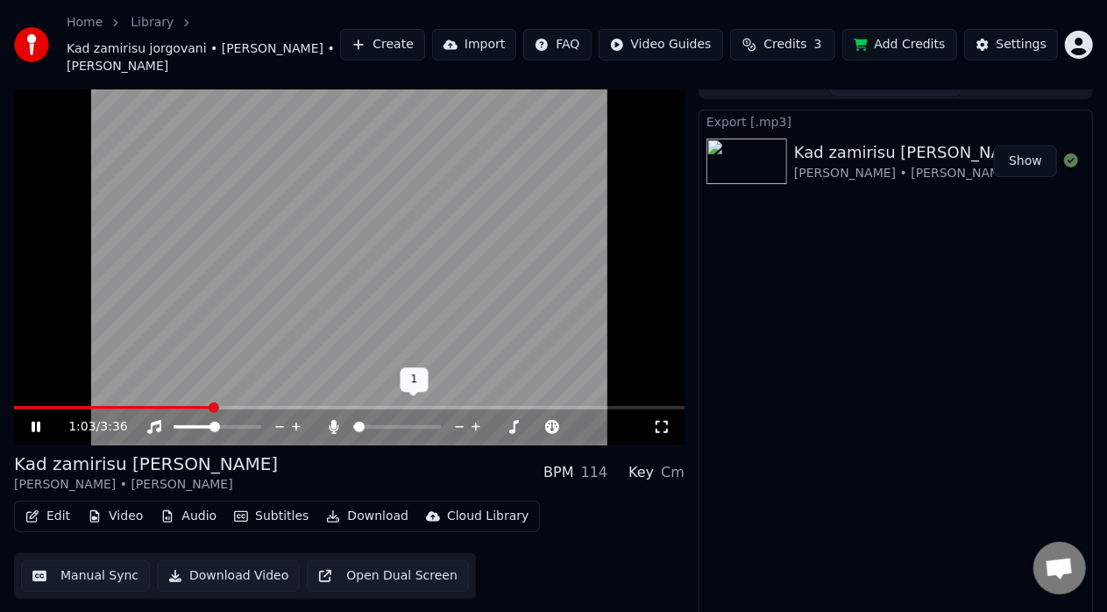
click at [475, 418] on icon at bounding box center [476, 427] width 17 height 18
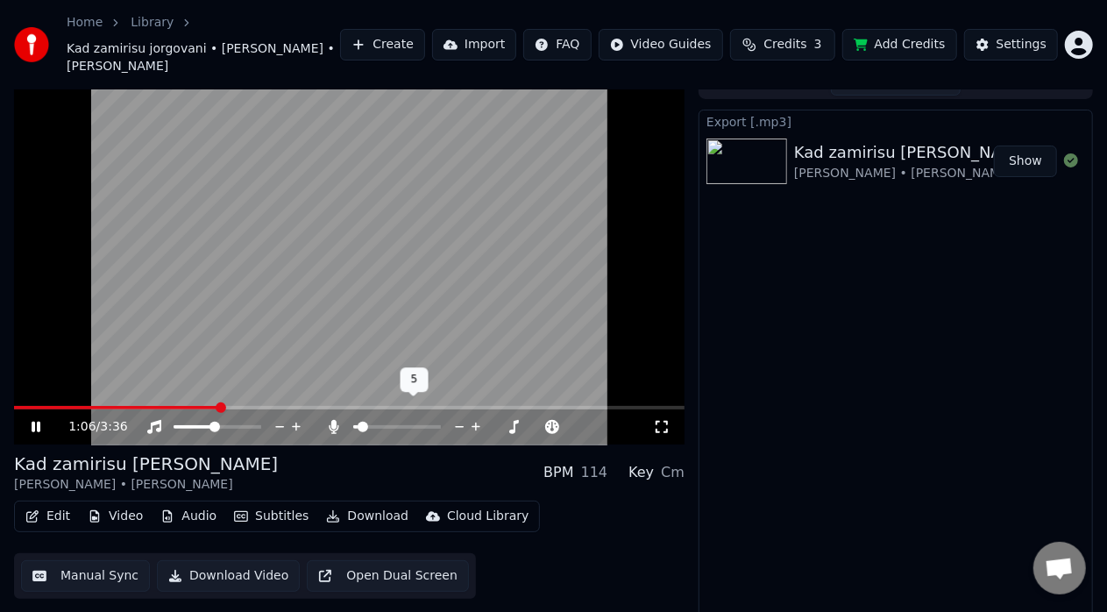
click at [475, 418] on icon at bounding box center [476, 427] width 17 height 18
click at [253, 230] on video at bounding box center [349, 255] width 670 height 377
